Goal: Obtain resource: Obtain resource

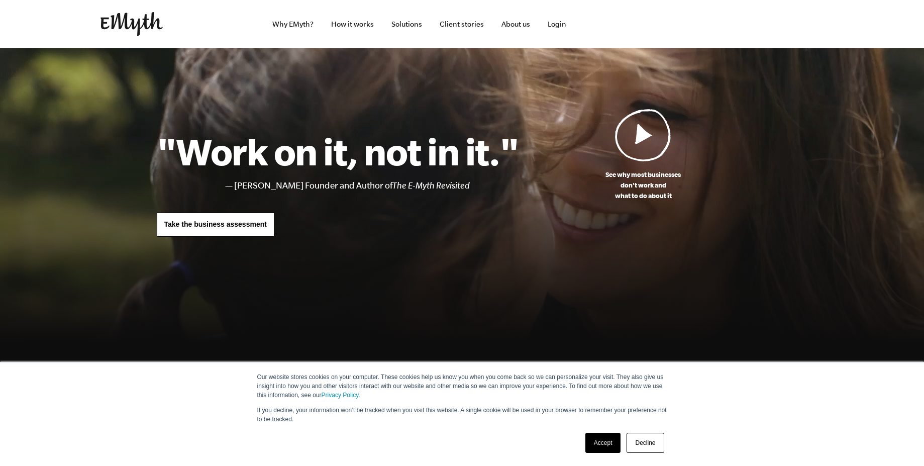
click at [402, 25] on link "Solutions" at bounding box center [406, 24] width 47 height 48
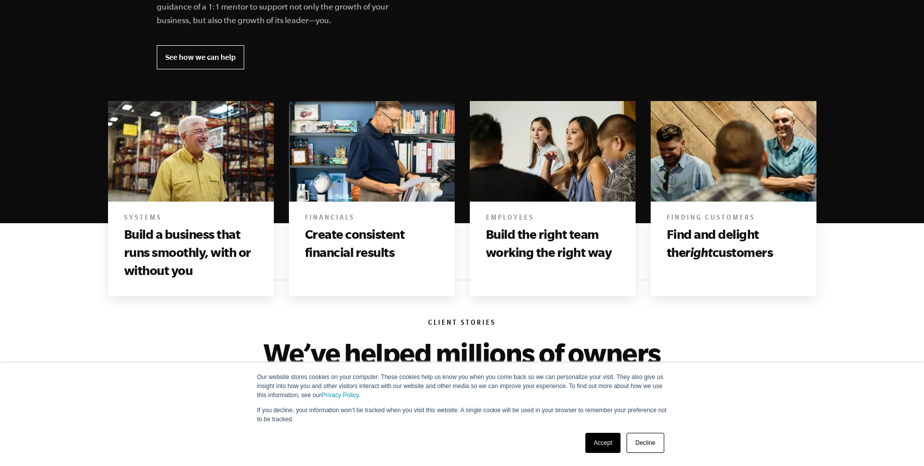
scroll to position [633, 0]
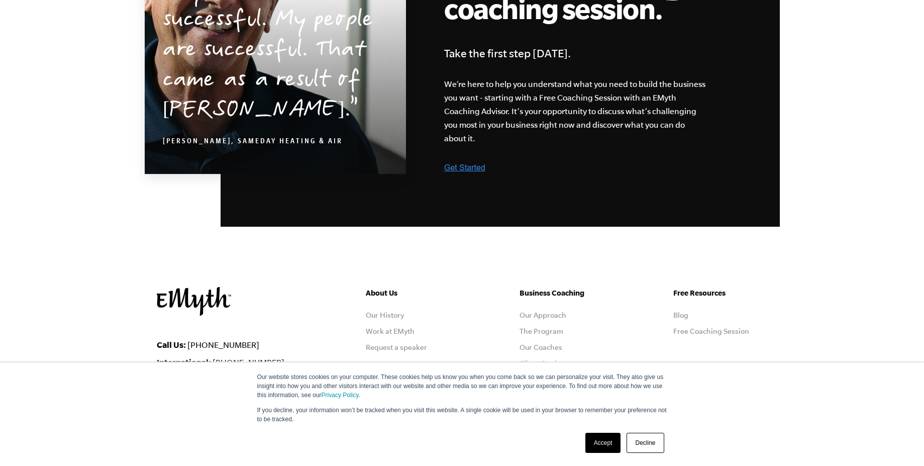
scroll to position [1748, 0]
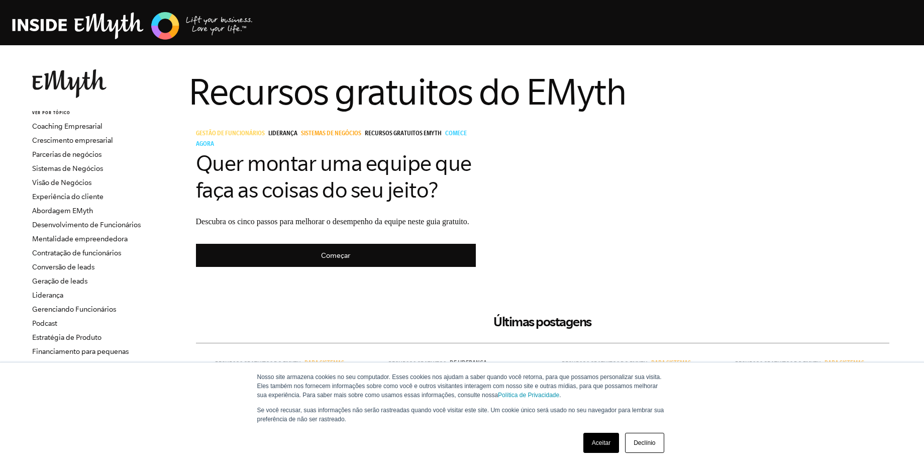
click at [629, 148] on div "Gestão de Funcionários Liderança Sistemas de Negócios Recursos Gratuitos EMyth …" at bounding box center [542, 198] width 708 height 153
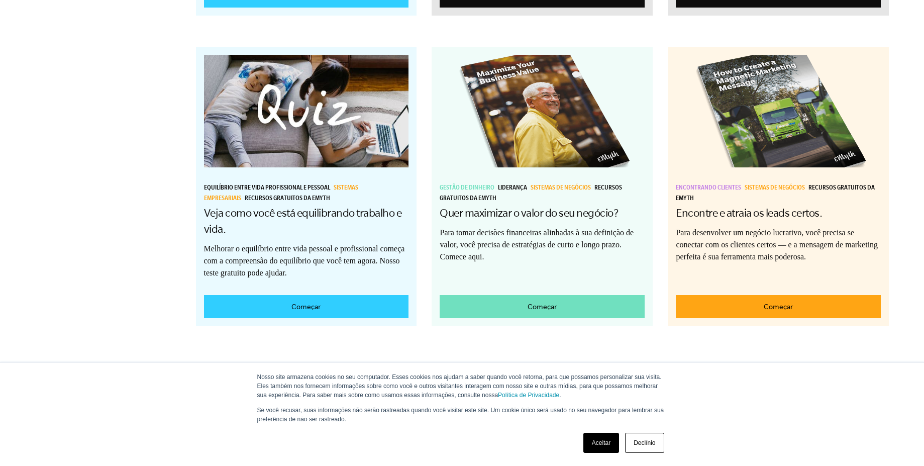
scroll to position [1537, 0]
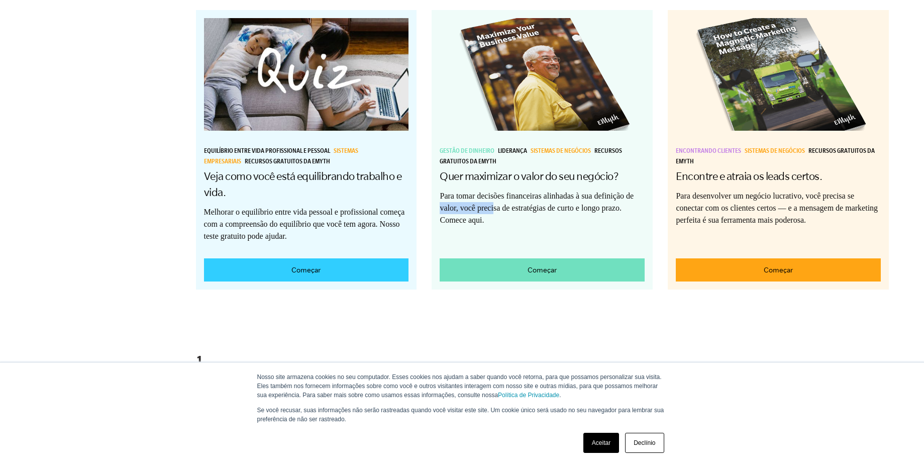
drag, startPoint x: 493, startPoint y: 214, endPoint x: 439, endPoint y: 203, distance: 54.9
click at [439, 203] on p "Para tomar decisões financeiras alinhadas à sua definição de valor, você precis…" at bounding box center [541, 208] width 205 height 36
click at [526, 229] on div "Gestão de dinheiro Liderança Sistemas de negócios Recursos gratuitos da EMyth Q…" at bounding box center [541, 130] width 205 height 224
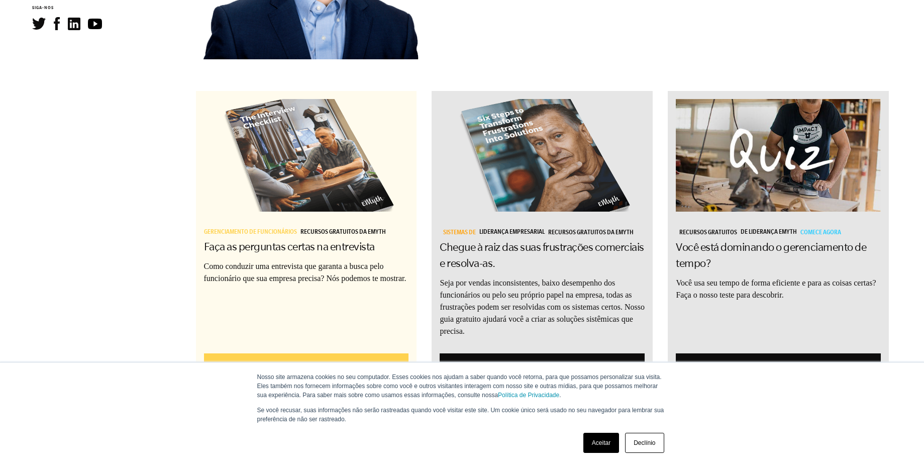
scroll to position [697, 0]
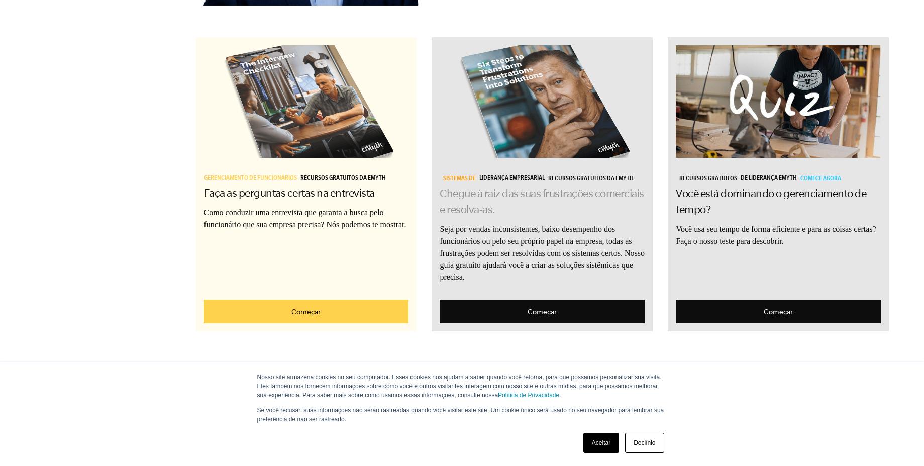
click at [513, 199] on font "Chegue à raiz das suas frustrações comerciais e resolva-as." at bounding box center [541, 201] width 204 height 28
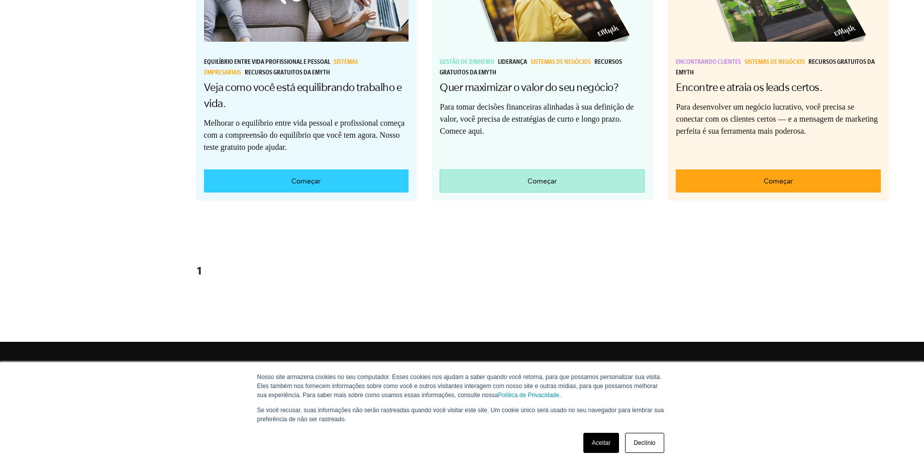
scroll to position [1601, 0]
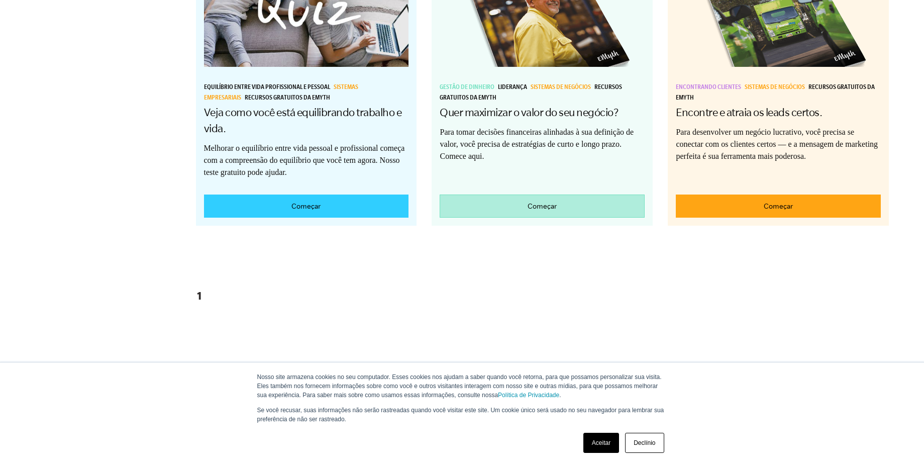
click at [537, 213] on link "Começar" at bounding box center [541, 206] width 205 height 24
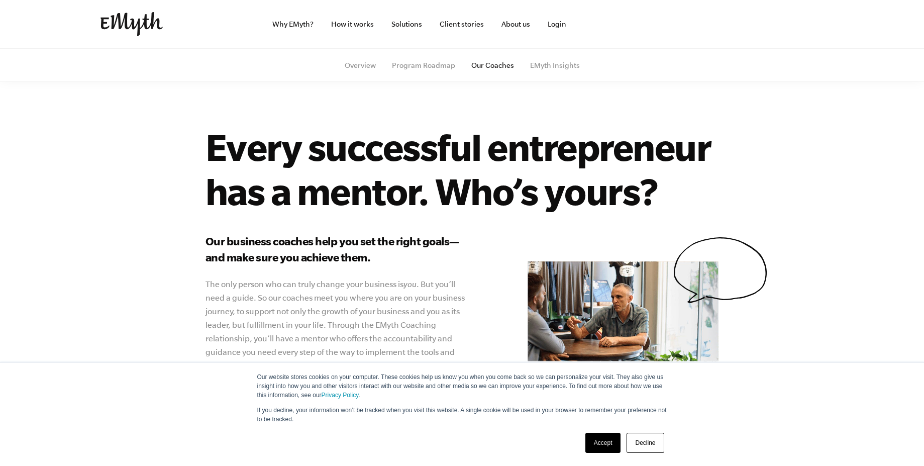
click at [417, 111] on div "Every successful entrepreneur has a mentor. Who’s yours? Our business coaches h…" at bounding box center [462, 210] width 924 height 324
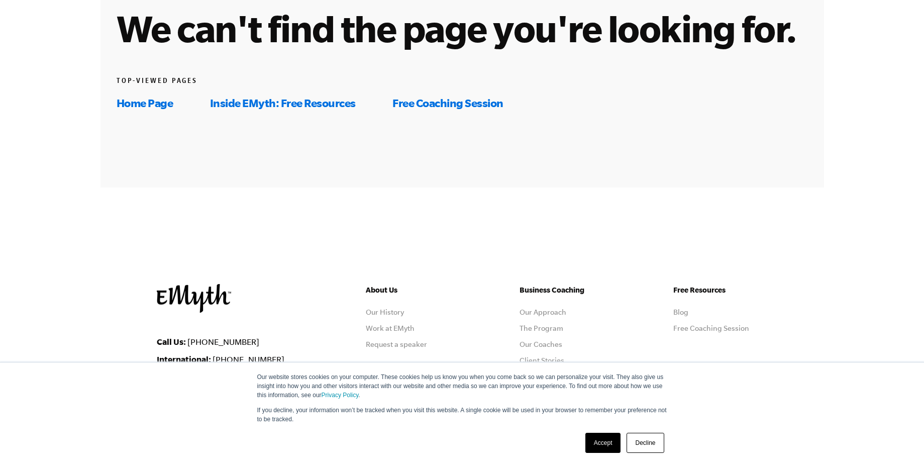
scroll to position [228, 0]
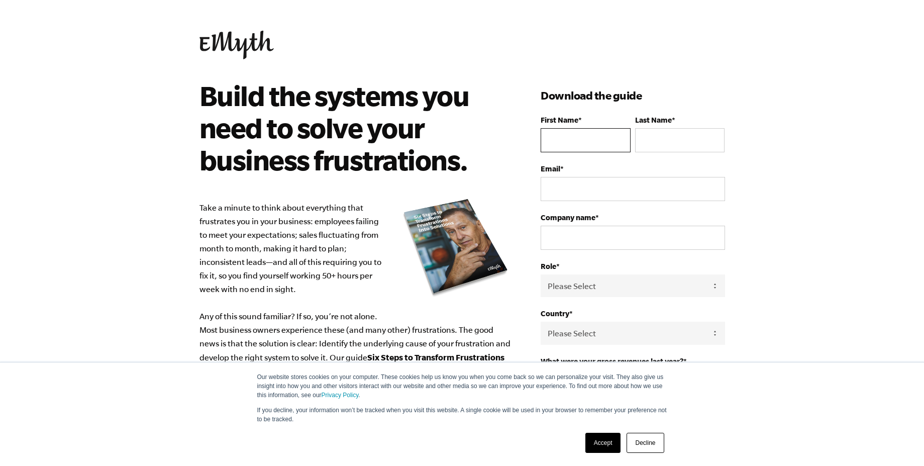
click at [587, 128] on input "First Name *" at bounding box center [584, 140] width 89 height 24
type input "Cayo"
type input "Figueiredo"
type input "cayomurilo.mkt@gmail.com"
select select "Brazil"
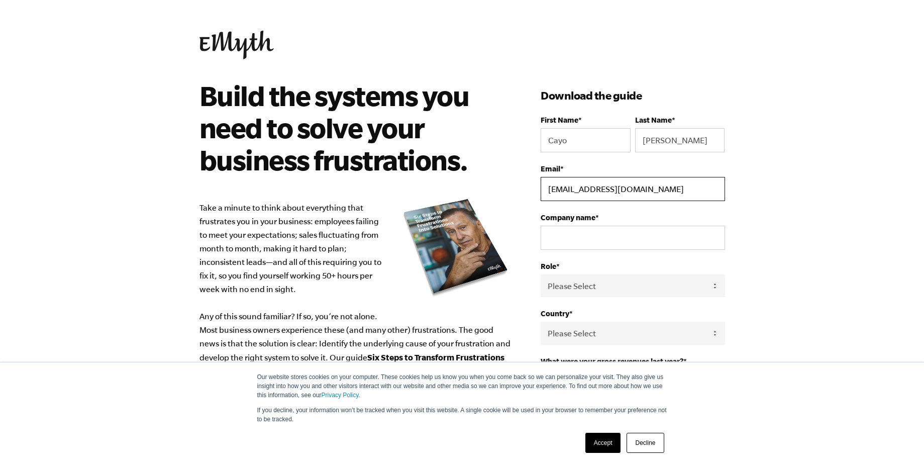
click at [606, 192] on input "cayomurilo.mkt@gmail.com" at bounding box center [632, 189] width 184 height 24
click at [551, 225] on input "Company name *" at bounding box center [632, 237] width 184 height 24
type input "Ecossystem Solutions"
select select "Owner"
click at [540, 274] on select "Please Select Owner Partner / Co-Owner Executive Employee / Other" at bounding box center [632, 285] width 184 height 23
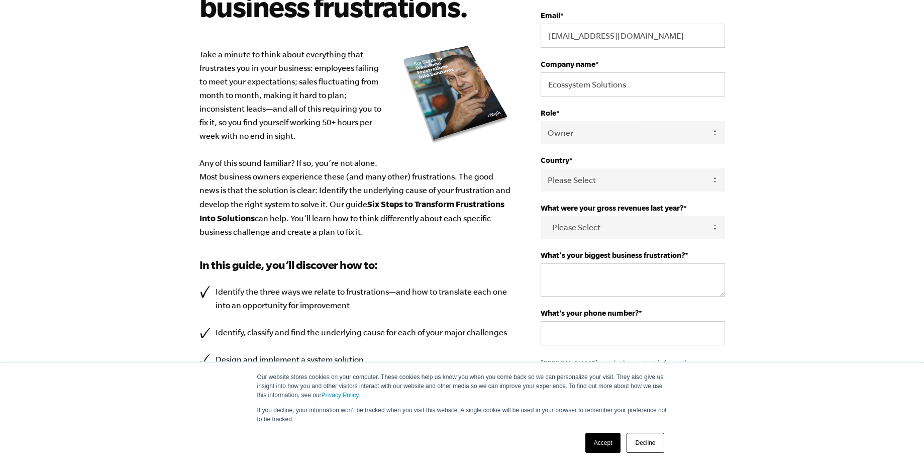
scroll to position [271, 0]
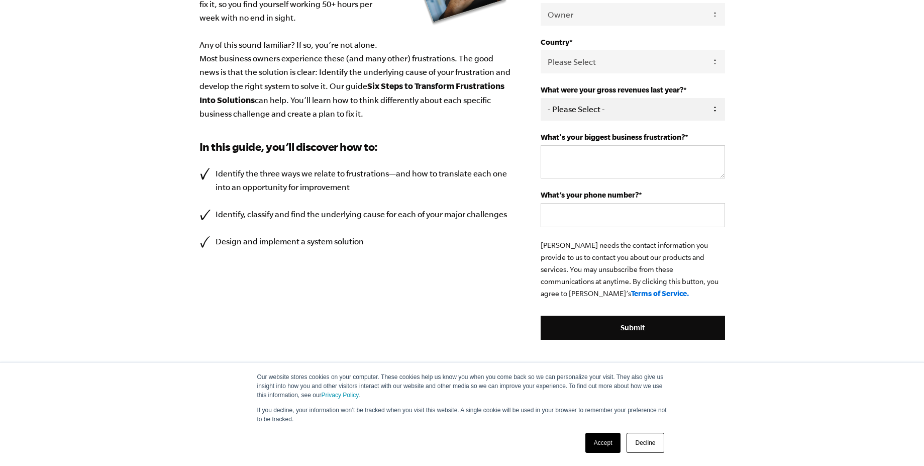
drag, startPoint x: 630, startPoint y: 97, endPoint x: 630, endPoint y: 105, distance: 8.1
click at [630, 99] on div "What were your gross revenues last year? * - Please Select - 0-75K 76-150K 151-…" at bounding box center [632, 102] width 184 height 35
select select "0-75K"
click at [540, 98] on select "- Please Select - 0-75K 76-150K 151-275K 276-500K 501-750K 751-1M 1-2.5M 2.5-5M…" at bounding box center [632, 109] width 184 height 23
click at [621, 158] on textarea "What's your biggest business frustration? *" at bounding box center [632, 161] width 184 height 33
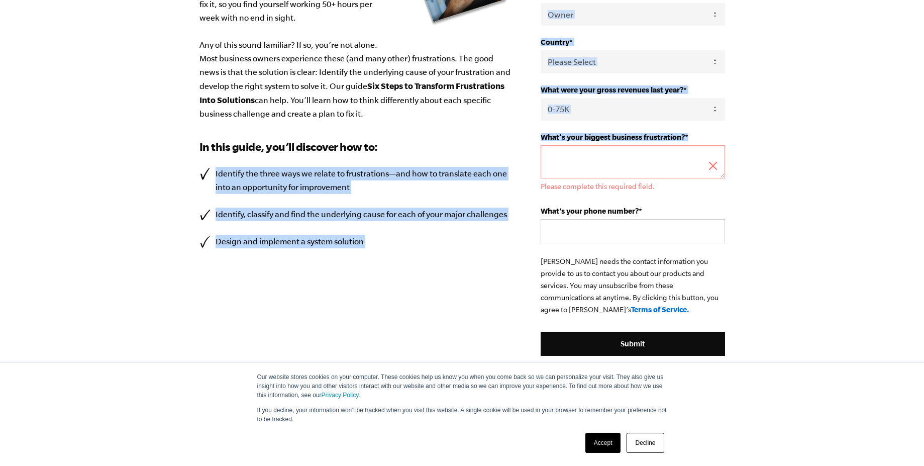
drag, startPoint x: 537, startPoint y: 140, endPoint x: 685, endPoint y: 134, distance: 147.3
click at [694, 140] on div "Build the systems you need to solve your business frustrations. Take a minute t…" at bounding box center [461, 98] width 549 height 581
click at [685, 134] on span "What's your biggest business frustration?" at bounding box center [612, 137] width 144 height 9
click at [685, 145] on textarea "What's your biggest business frustration? *" at bounding box center [632, 161] width 184 height 33
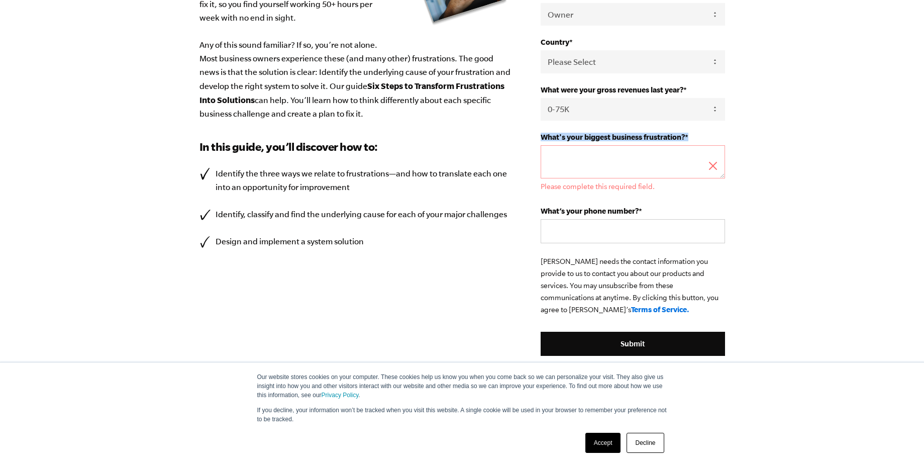
drag, startPoint x: 695, startPoint y: 138, endPoint x: 547, endPoint y: 143, distance: 147.2
click at [544, 141] on label "What's your biggest business frustration? *" at bounding box center [632, 137] width 184 height 9
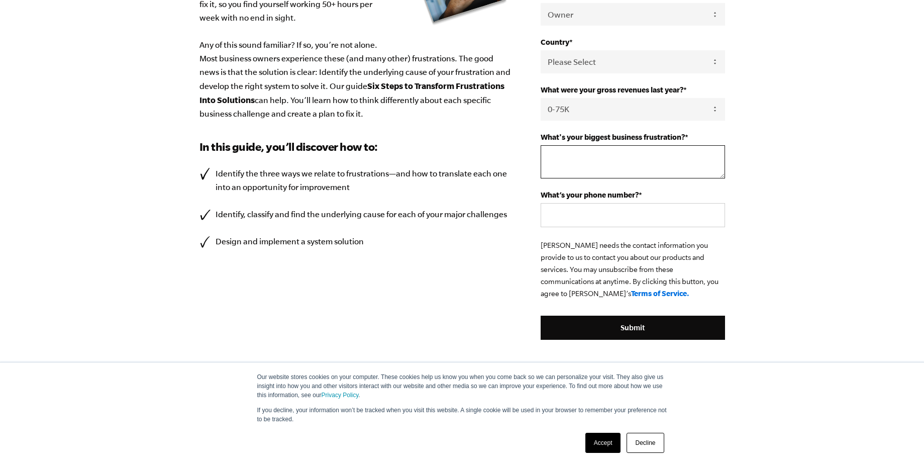
click at [578, 153] on textarea "What's your biggest business frustration? *" at bounding box center [632, 161] width 184 height 33
click at [572, 190] on form "First Name * Cayo Last Name * Figueiredo Email * cayomurilo.mkt@gmail.com Compa…" at bounding box center [632, 91] width 184 height 495
drag, startPoint x: 615, startPoint y: 156, endPoint x: 618, endPoint y: 163, distance: 7.6
click at [615, 156] on textarea "low perfoms sales" at bounding box center [632, 161] width 184 height 33
click at [619, 163] on textarea "low perfoms sales" at bounding box center [632, 161] width 184 height 33
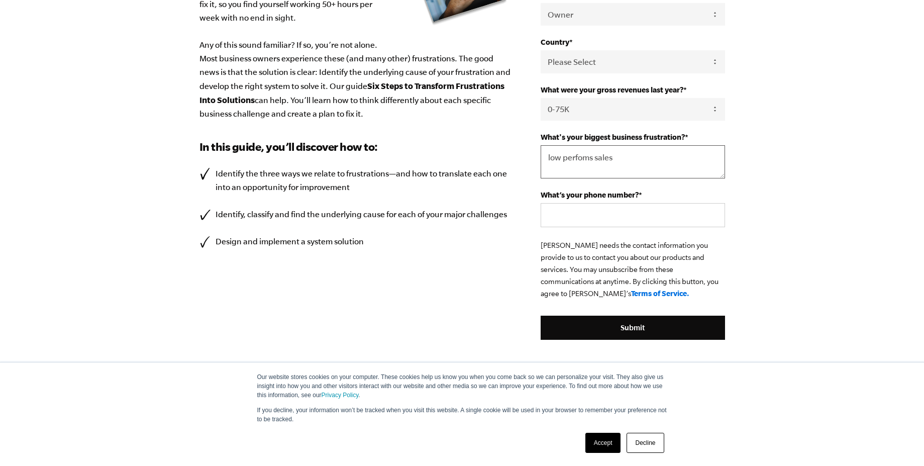
drag, startPoint x: 621, startPoint y: 161, endPoint x: 539, endPoint y: 157, distance: 82.0
click at [539, 157] on div "Build the systems you need to solve your business frustrations. Take a minute t…" at bounding box center [461, 90] width 549 height 564
paste textarea "sales performs"
type textarea "low sales performs"
click at [580, 221] on input "What’s your phone number? *" at bounding box center [632, 215] width 184 height 24
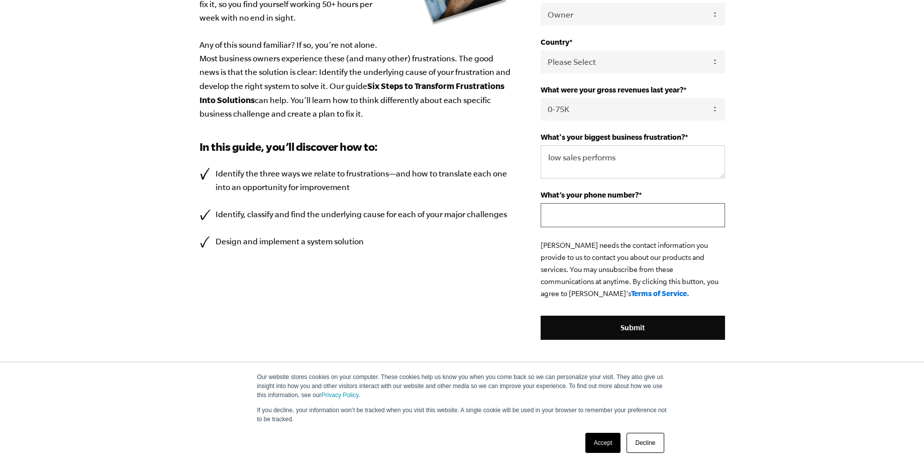
type input "+5591988855819"
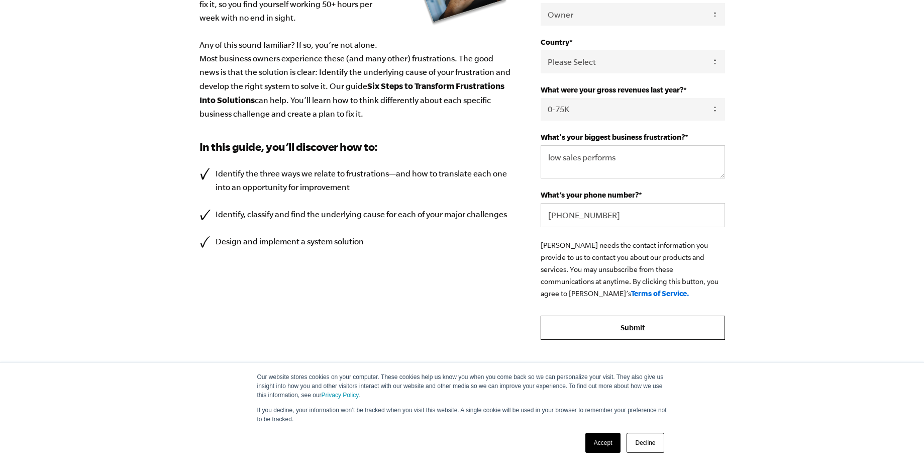
click at [623, 334] on input "Submit" at bounding box center [632, 327] width 184 height 24
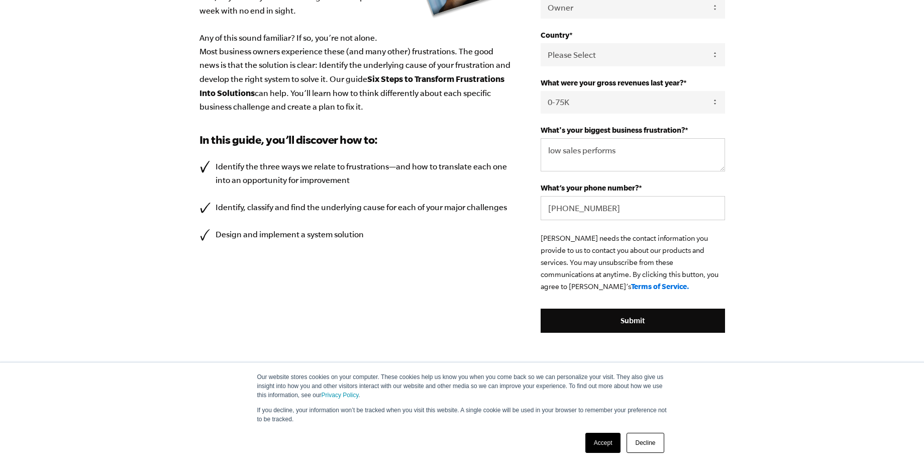
scroll to position [286, 0]
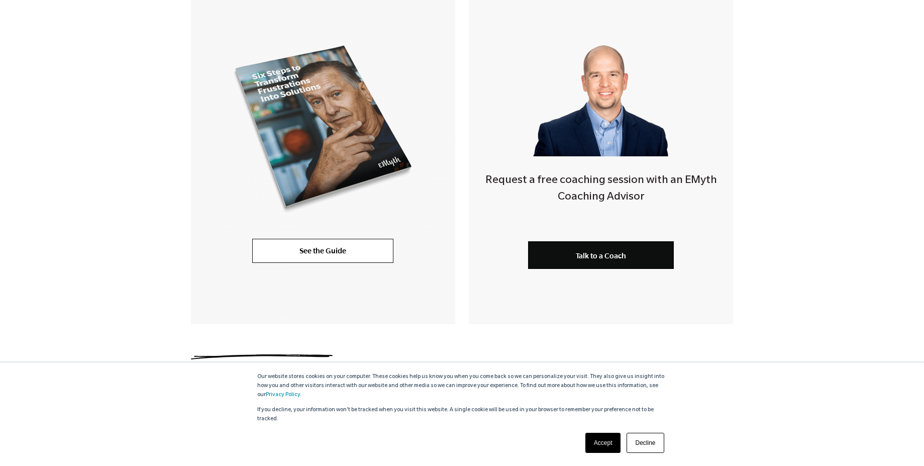
scroll to position [291, 0]
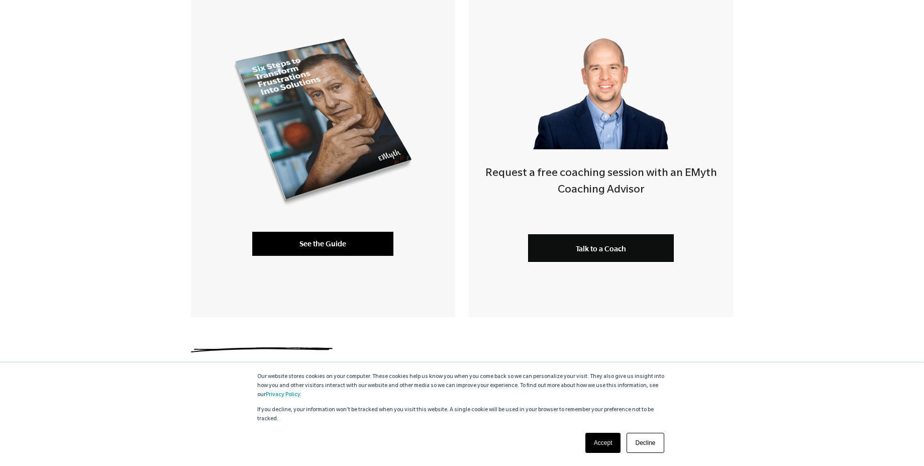
click at [340, 248] on link "See the Guide" at bounding box center [322, 244] width 141 height 24
click at [760, 246] on div "Thank you for downloading the Six Steps to Transform Frustrations Into Solution…" at bounding box center [462, 47] width 924 height 540
